Goal: Find specific page/section: Find specific page/section

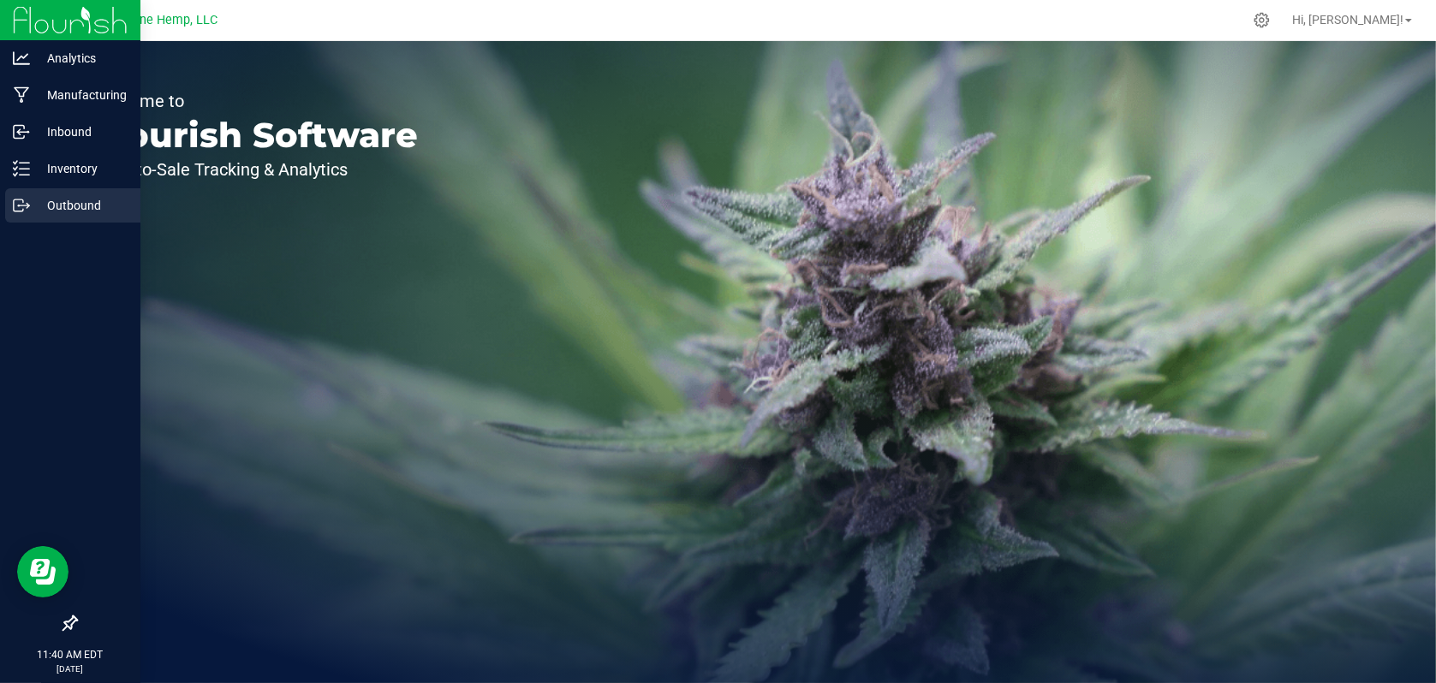
click at [69, 204] on p "Outbound" at bounding box center [81, 205] width 103 height 21
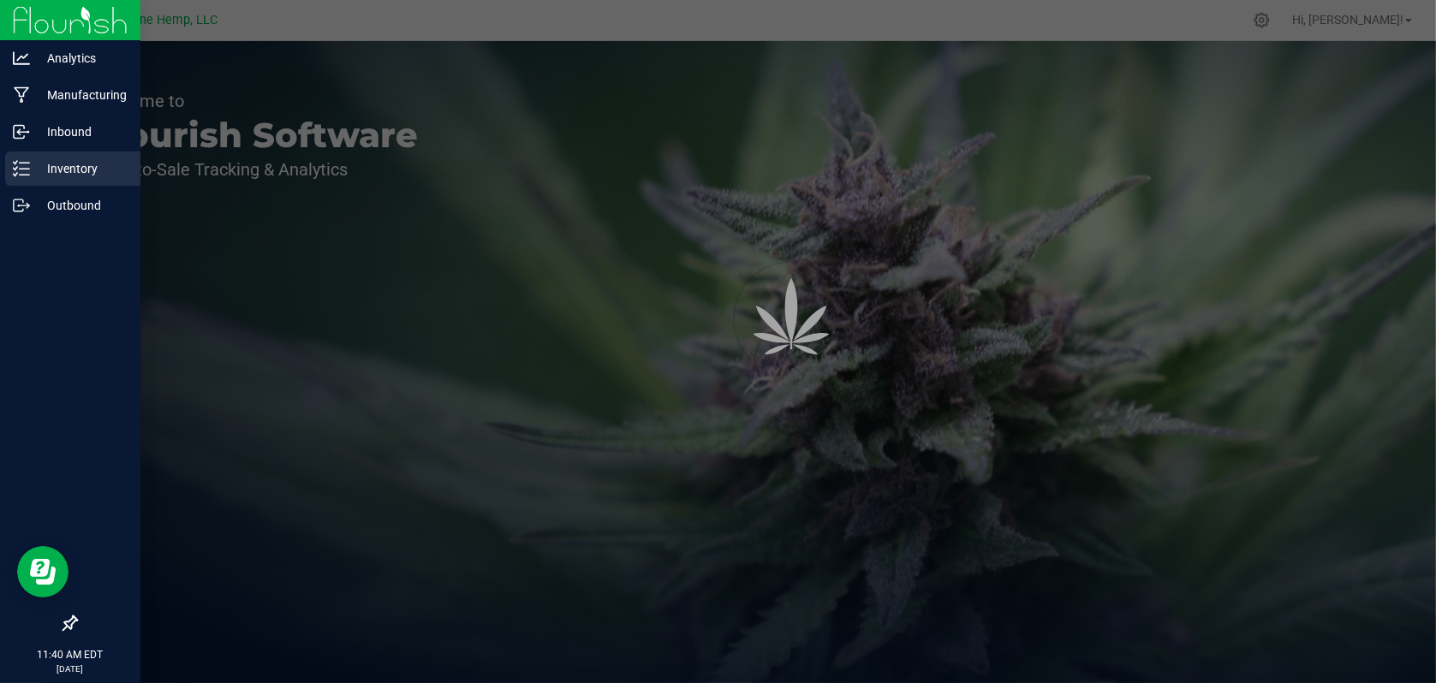
click at [75, 161] on p "Inventory" at bounding box center [81, 168] width 103 height 21
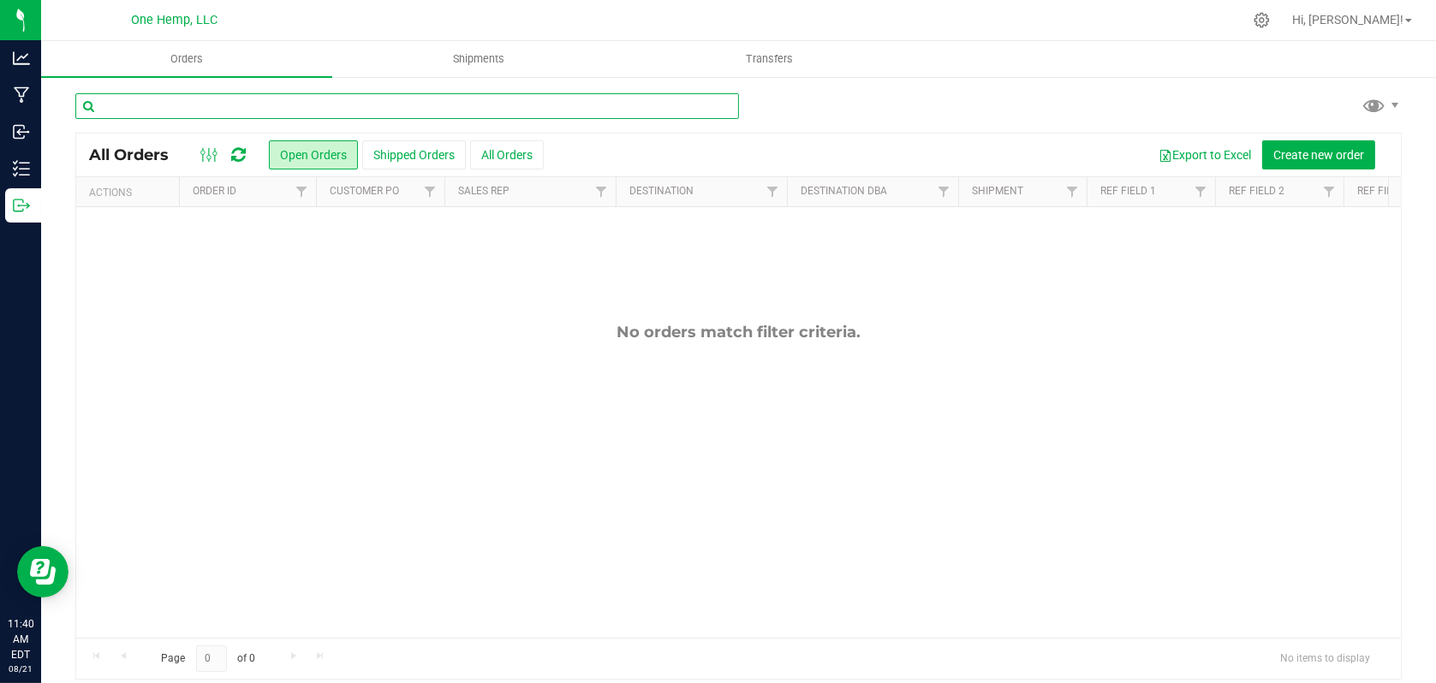
click at [269, 107] on input "text" at bounding box center [407, 106] width 664 height 26
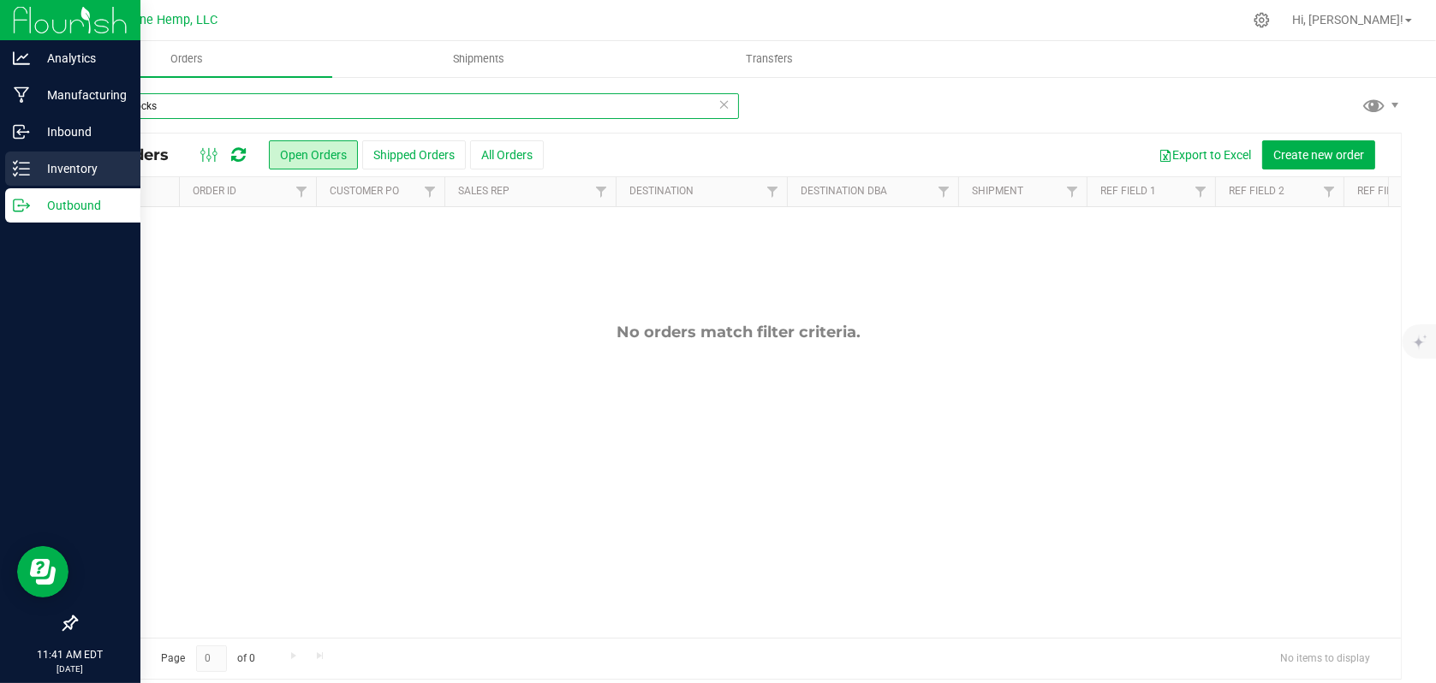
type input "moon rocks"
click at [75, 169] on p "Inventory" at bounding box center [81, 168] width 103 height 21
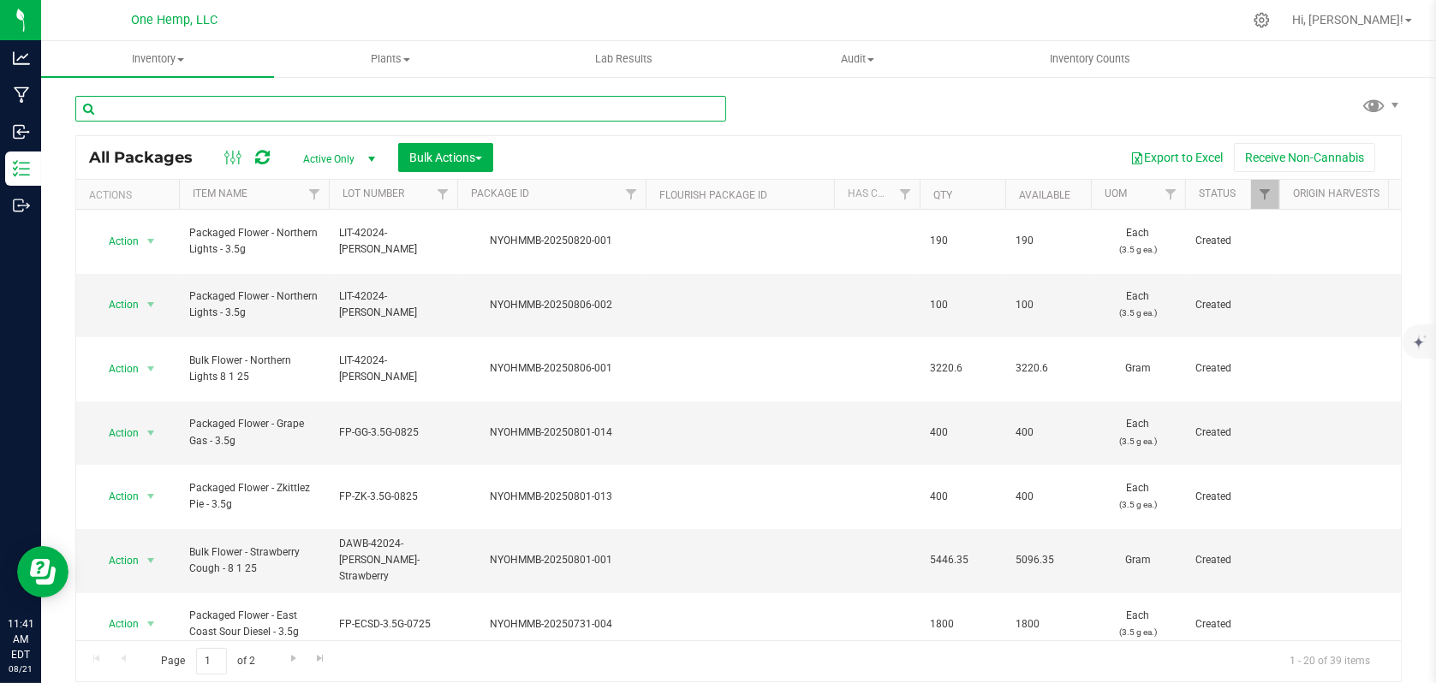
click at [226, 111] on input "text" at bounding box center [400, 109] width 651 height 26
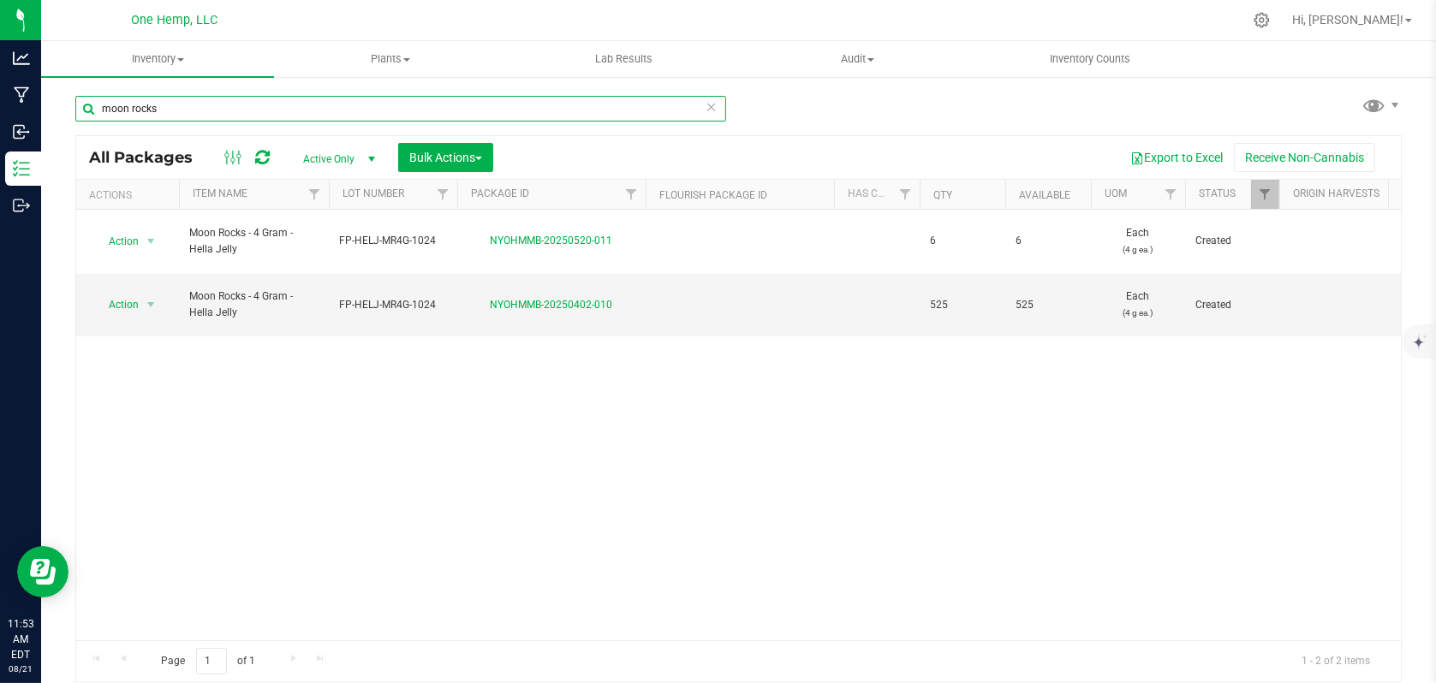
type input "moon rocks"
click at [943, 630] on div "Action Action Adjust qty Create package Edit attributes Global inventory Locate…" at bounding box center [738, 425] width 1325 height 431
